Goal: Information Seeking & Learning: Check status

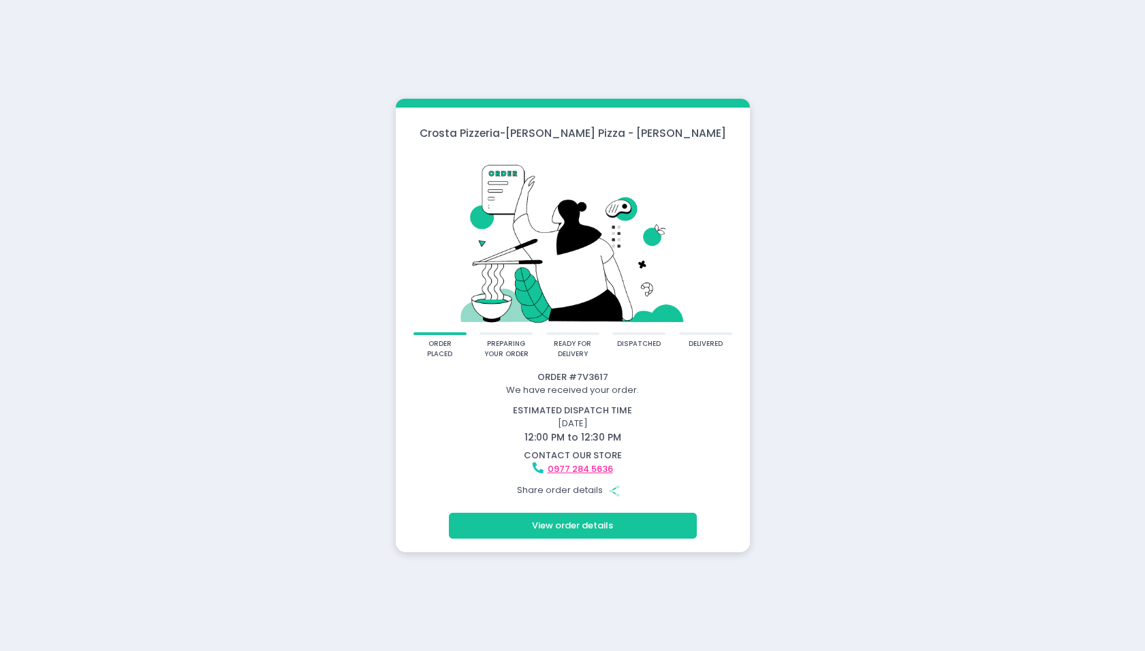
click at [792, 520] on div "Crosta Pizzeria - Crosta Pizza - Salcedo order placed preparing your order read…" at bounding box center [572, 325] width 1145 height 651
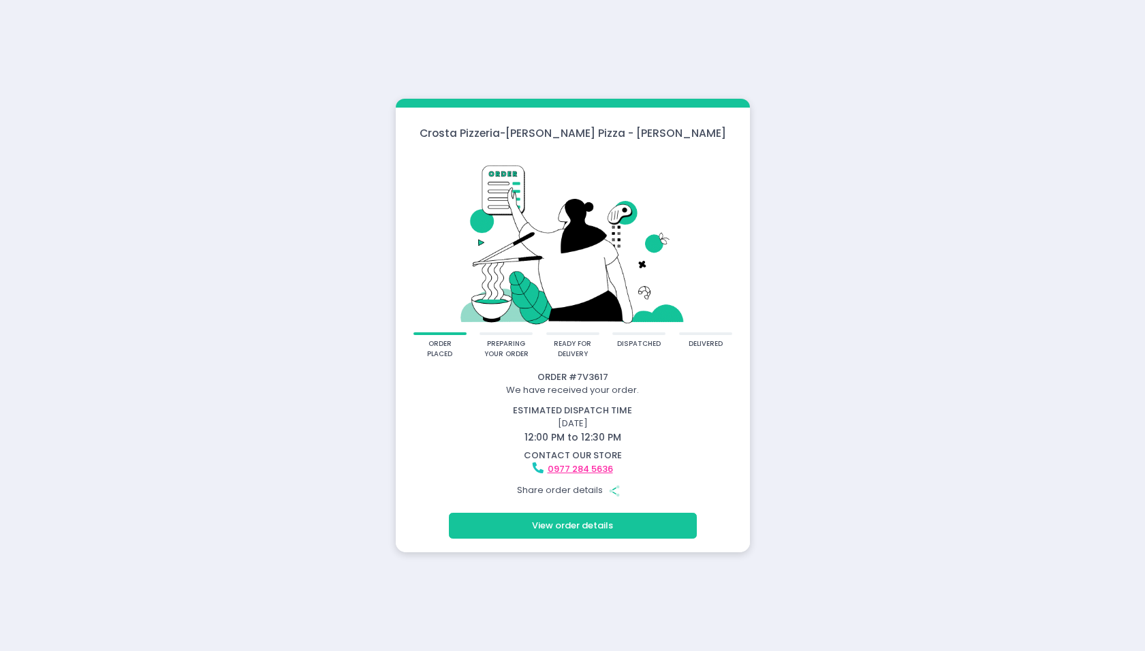
click at [887, 491] on div "Crosta Pizzeria - Crosta Pizza - Salcedo order placed preparing your order read…" at bounding box center [572, 325] width 1145 height 651
click at [890, 493] on div "Crosta Pizzeria - Crosta Pizza - Salcedo order placed preparing your order read…" at bounding box center [572, 325] width 1145 height 651
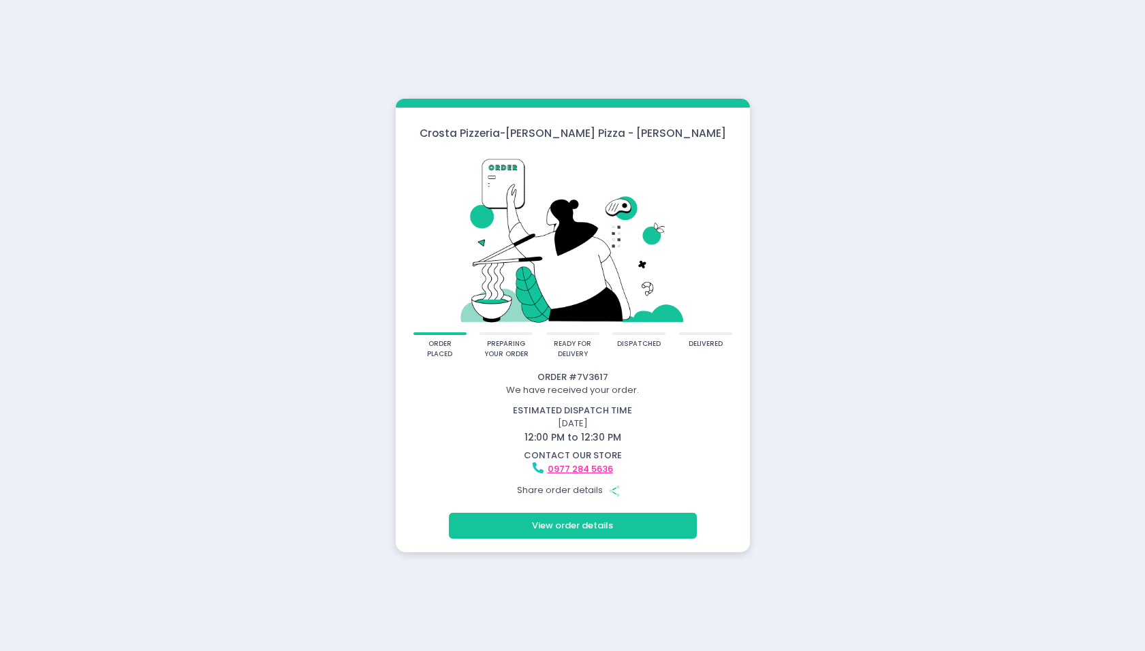
click at [638, 529] on button "View order details" at bounding box center [573, 526] width 248 height 26
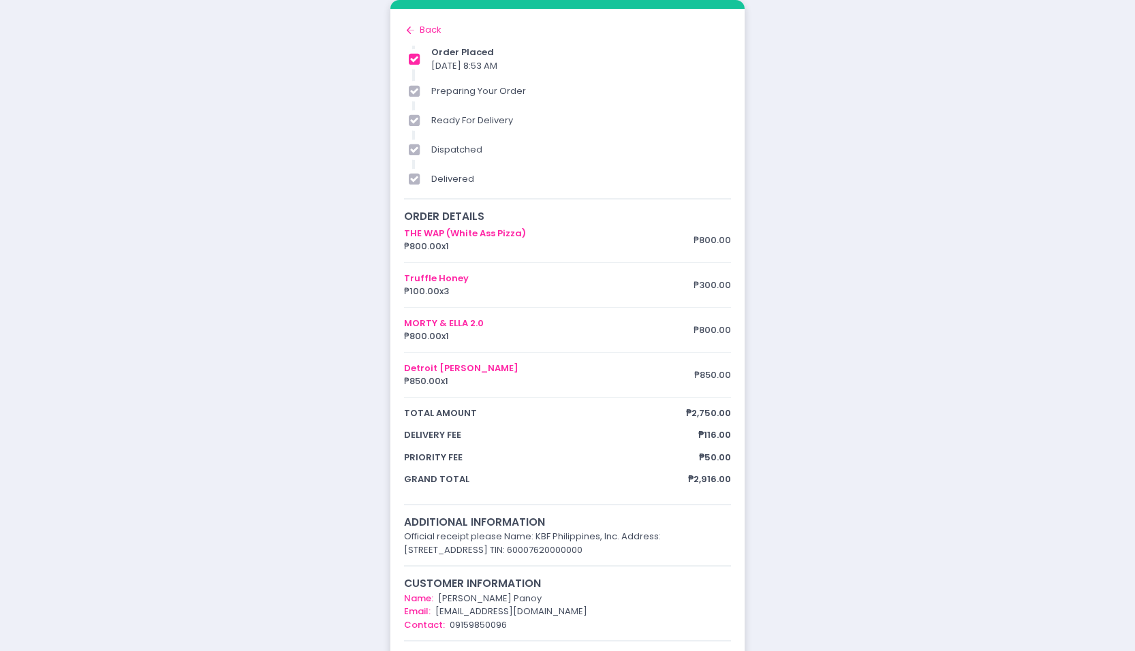
click at [840, 550] on div "order placed preparing your order ready for delivery dispatched delivered Order…" at bounding box center [567, 439] width 1135 height 879
click at [143, 456] on div "order placed preparing your order ready for delivery dispatched delivered Order…" at bounding box center [567, 439] width 1135 height 879
